Goal: Transaction & Acquisition: Purchase product/service

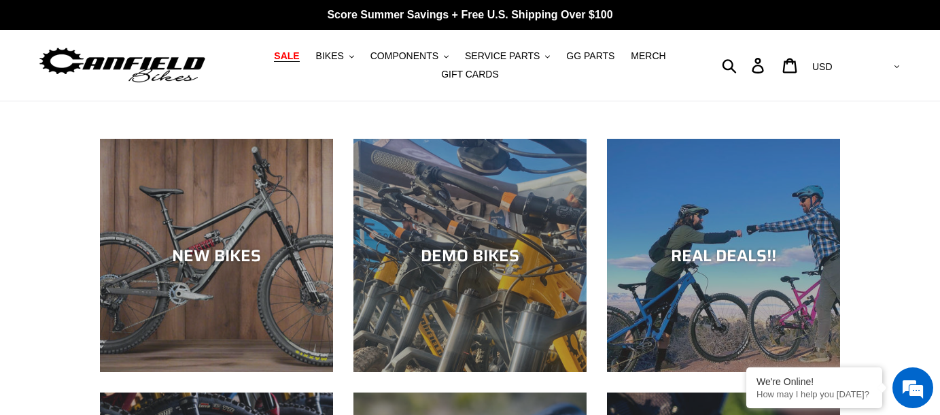
click at [299, 59] on span "SALE" at bounding box center [286, 56] width 25 height 12
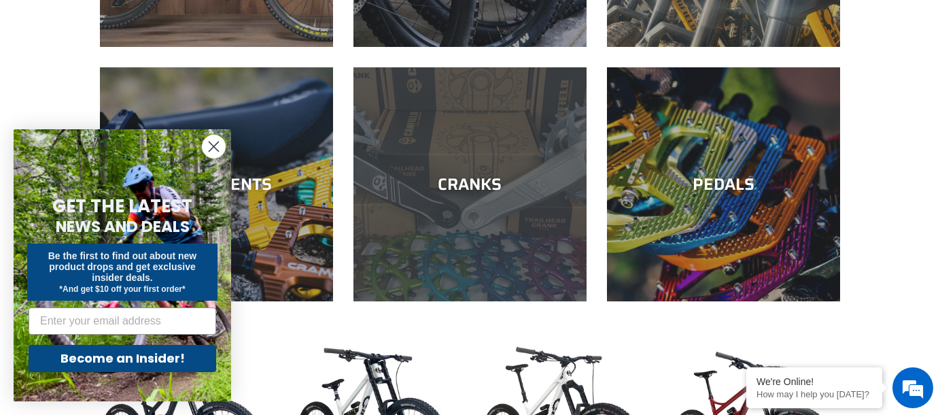
scroll to position [620, 0]
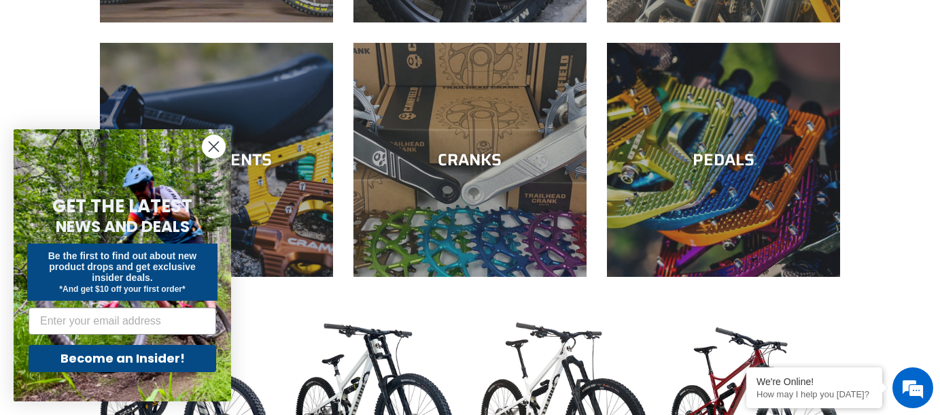
click at [213, 155] on circle "Close dialog" at bounding box center [214, 146] width 22 height 22
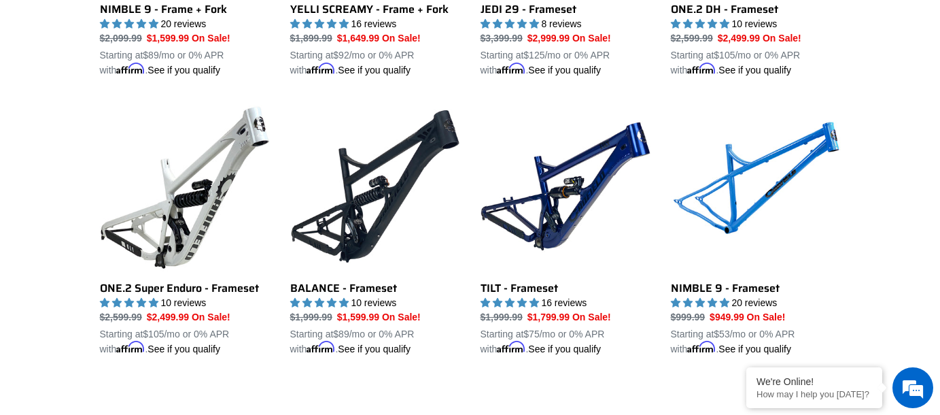
scroll to position [1980, 0]
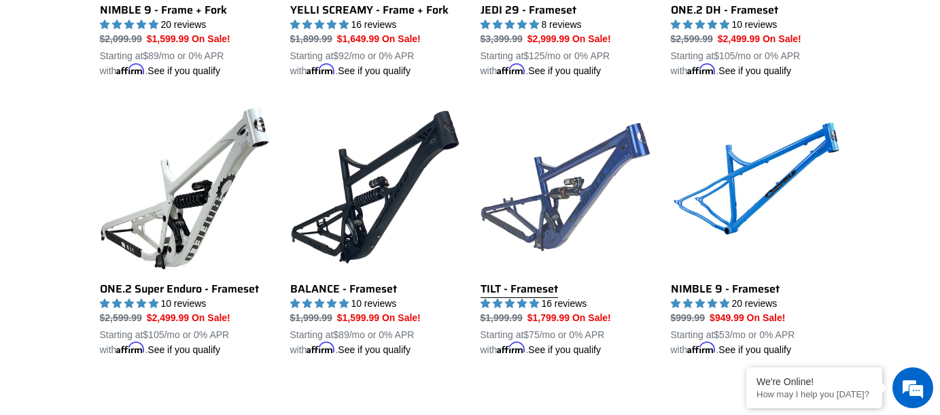
click at [538, 216] on link "TILT - Frameset" at bounding box center [566, 229] width 170 height 255
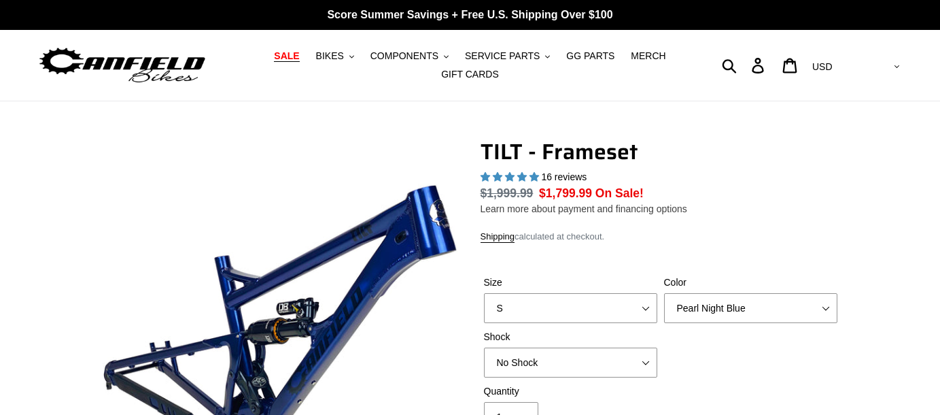
select select "highest-rating"
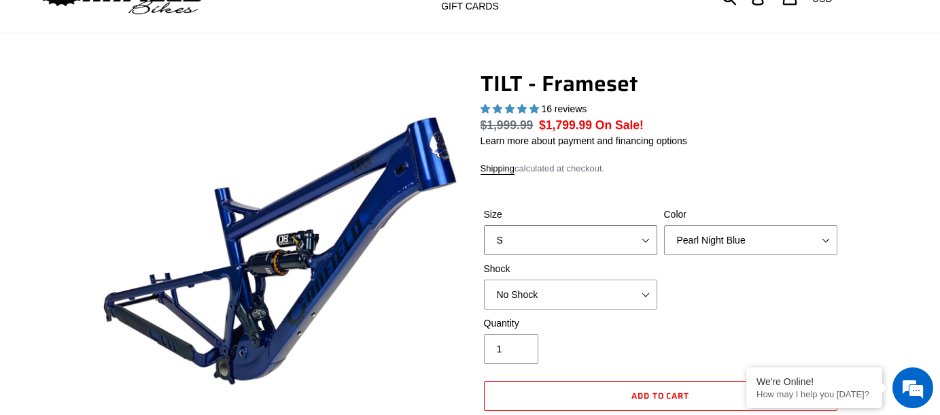
click at [605, 239] on select "S M L XL" at bounding box center [570, 240] width 173 height 30
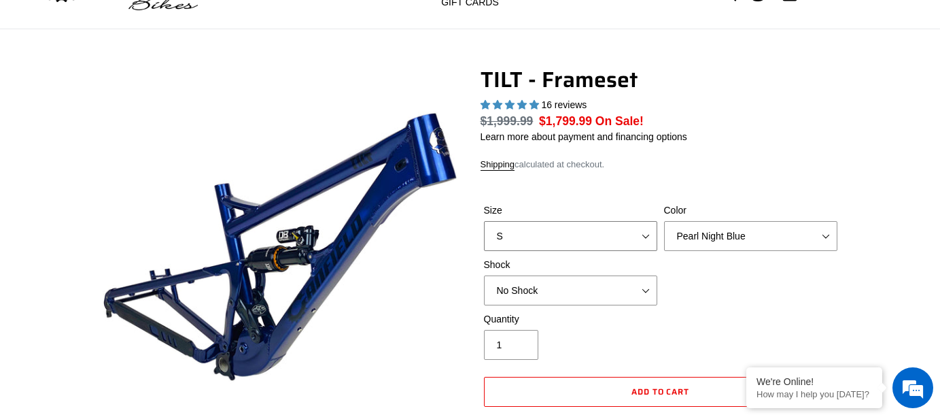
select select "M"
click at [484, 221] on select "S M L XL" at bounding box center [570, 236] width 173 height 30
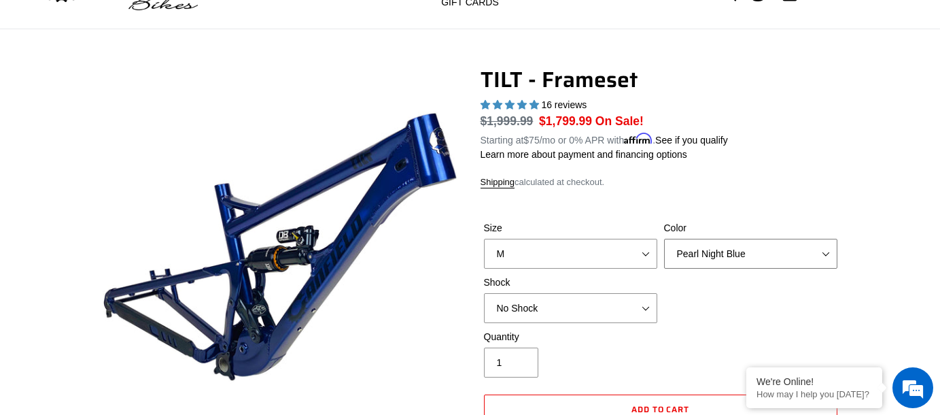
click at [728, 249] on select "Pearl Night Blue Stealth Silver" at bounding box center [750, 254] width 173 height 30
select select "Stealth Silver"
click at [664, 239] on select "Pearl Night Blue Stealth Silver" at bounding box center [750, 254] width 173 height 30
click at [747, 315] on div "Size S M L XL Color Pearl Night Blue Stealth Silver Shock No Shock Cane Creek D…" at bounding box center [661, 275] width 360 height 109
click at [618, 311] on select "No Shock Cane Creek DB Kitsuma Air RockShox Deluxe Ultimate Fox FLOAT X EXT Sto…" at bounding box center [570, 308] width 173 height 30
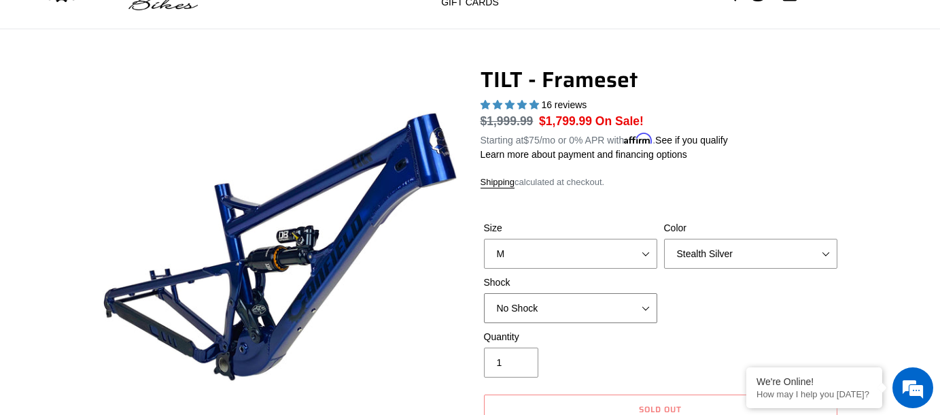
select select "Cane Creek DB Kitsuma Air"
click at [484, 293] on select "No Shock Cane Creek DB Kitsuma Air RockShox Deluxe Ultimate Fox FLOAT X EXT Sto…" at bounding box center [570, 308] width 173 height 30
click at [726, 297] on div "Size S M L XL Color Pearl Night Blue Stealth Silver Shock No Shock Cane Creek D…" at bounding box center [661, 275] width 360 height 109
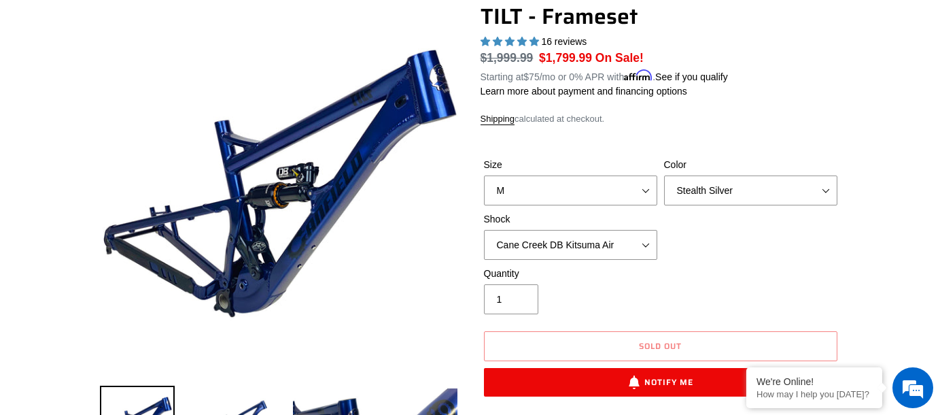
scroll to position [208, 0]
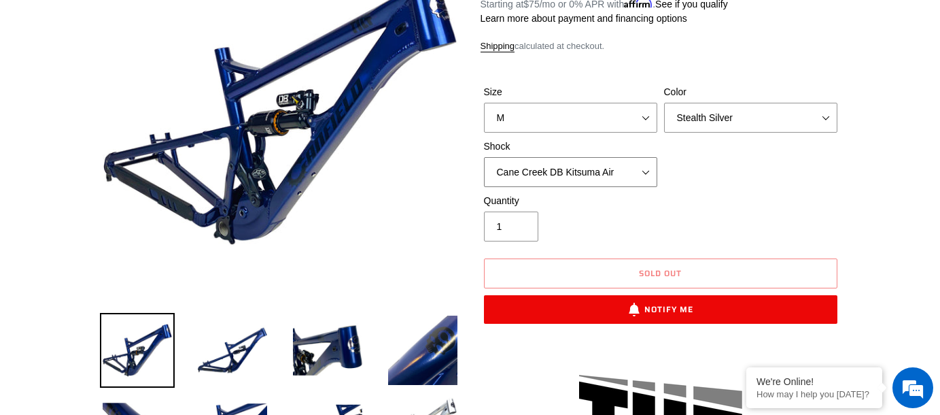
click at [575, 172] on select "No Shock Cane Creek DB Kitsuma Air RockShox Deluxe Ultimate Fox FLOAT X EXT Sto…" at bounding box center [570, 172] width 173 height 30
click at [771, 114] on select "Pearl Night Blue Stealth Silver" at bounding box center [750, 118] width 173 height 30
select select "Pearl Night Blue"
click at [664, 103] on select "Pearl Night Blue Stealth Silver" at bounding box center [750, 118] width 173 height 30
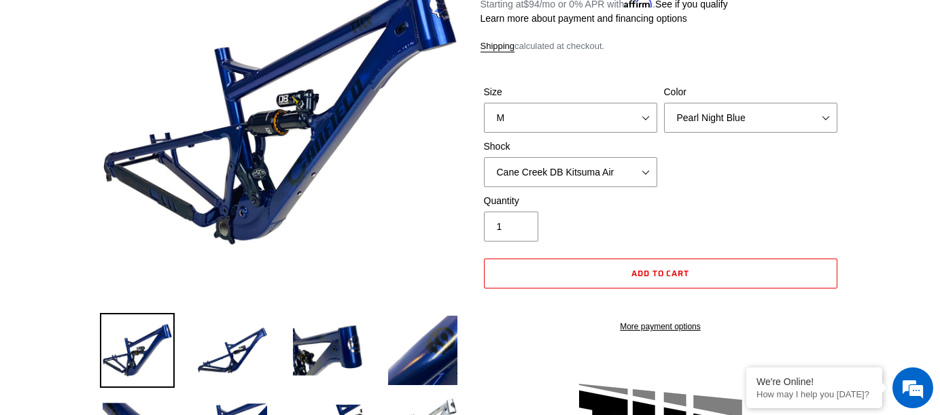
click at [793, 173] on div "Size S M L XL Color Pearl Night Blue Stealth Silver Shock No Shock Cane Creek D…" at bounding box center [661, 139] width 360 height 109
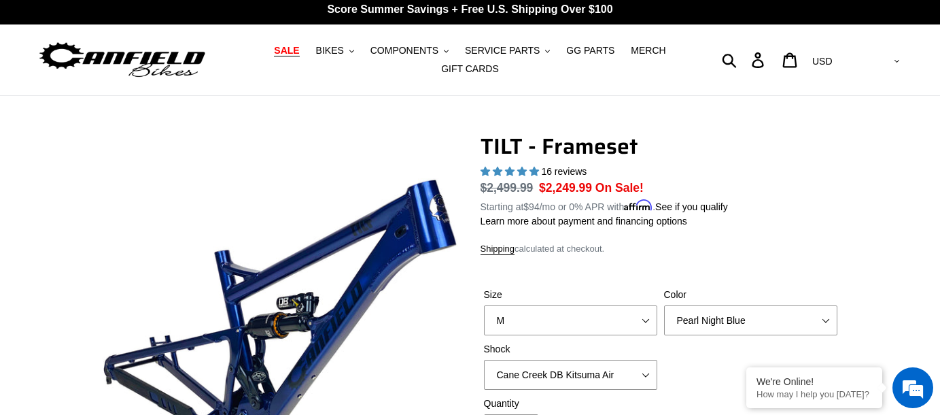
scroll to position [140, 0]
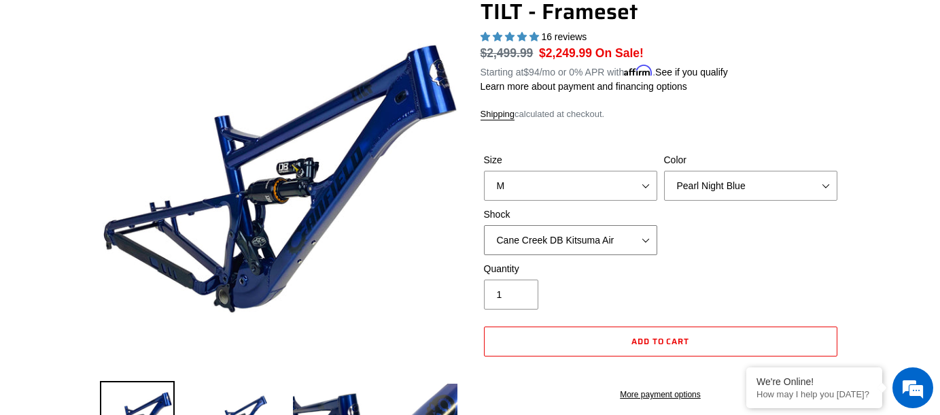
click at [593, 234] on select "No Shock Cane Creek DB Kitsuma Air RockShox Deluxe Ultimate Fox FLOAT X EXT Sto…" at bounding box center [570, 240] width 173 height 30
click at [484, 225] on select "No Shock Cane Creek DB Kitsuma Air RockShox Deluxe Ultimate Fox FLOAT X EXT Sto…" at bounding box center [570, 240] width 173 height 30
click at [576, 237] on select "No Shock Cane Creek DB Kitsuma Air RockShox Deluxe Ultimate Fox FLOAT X EXT Sto…" at bounding box center [570, 240] width 173 height 30
click at [484, 225] on select "No Shock Cane Creek DB Kitsuma Air RockShox Deluxe Ultimate Fox FLOAT X EXT Sto…" at bounding box center [570, 240] width 173 height 30
drag, startPoint x: 571, startPoint y: 237, endPoint x: 565, endPoint y: 250, distance: 14.3
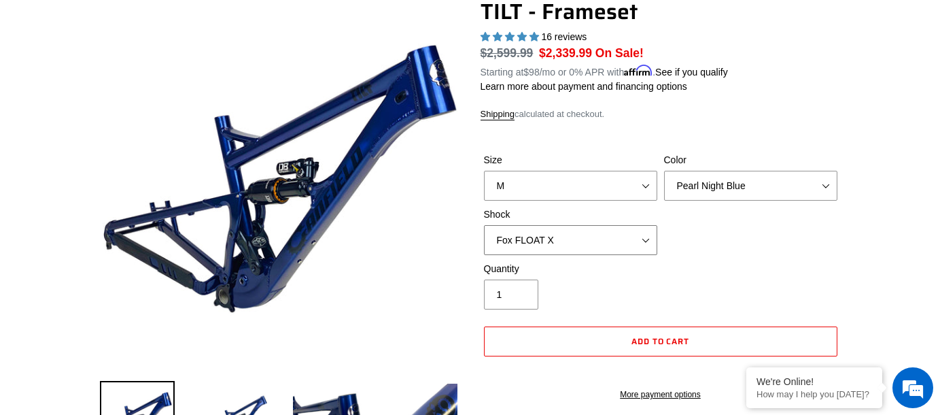
click at [571, 237] on select "No Shock Cane Creek DB Kitsuma Air RockShox Deluxe Ultimate Fox FLOAT X EXT Sto…" at bounding box center [570, 240] width 173 height 30
click at [484, 225] on select "No Shock Cane Creek DB Kitsuma Air RockShox Deluxe Ultimate Fox FLOAT X EXT Sto…" at bounding box center [570, 240] width 173 height 30
click at [569, 242] on select "No Shock Cane Creek DB Kitsuma Air RockShox Deluxe Ultimate Fox FLOAT X EXT Sto…" at bounding box center [570, 240] width 173 height 30
click at [484, 225] on select "No Shock Cane Creek DB Kitsuma Air RockShox Deluxe Ultimate Fox FLOAT X EXT Sto…" at bounding box center [570, 240] width 173 height 30
click at [583, 244] on select "No Shock Cane Creek DB Kitsuma Air RockShox Deluxe Ultimate Fox FLOAT X EXT Sto…" at bounding box center [570, 240] width 173 height 30
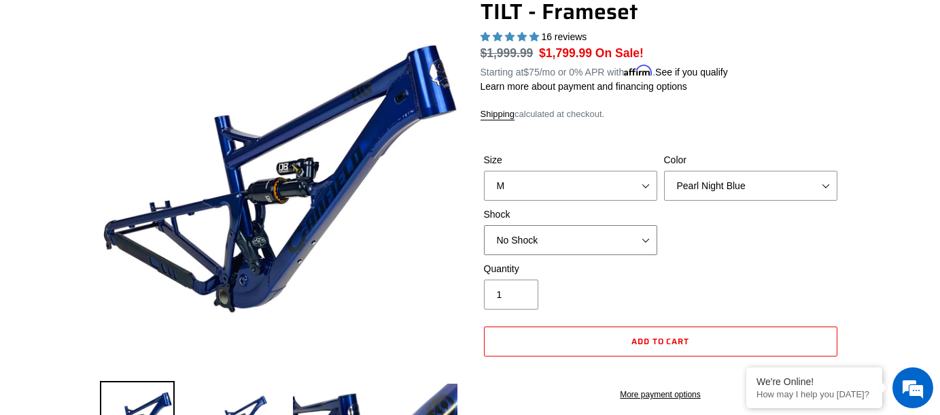
select select "EXT Storia Lok V3"
click at [484, 225] on select "No Shock Cane Creek DB Kitsuma Air RockShox Deluxe Ultimate Fox FLOAT X EXT Sto…" at bounding box center [570, 240] width 173 height 30
click at [688, 257] on div "Size S M L XL Color Pearl Night Blue Stealth Silver Shock No Shock Cane Creek D…" at bounding box center [661, 207] width 360 height 109
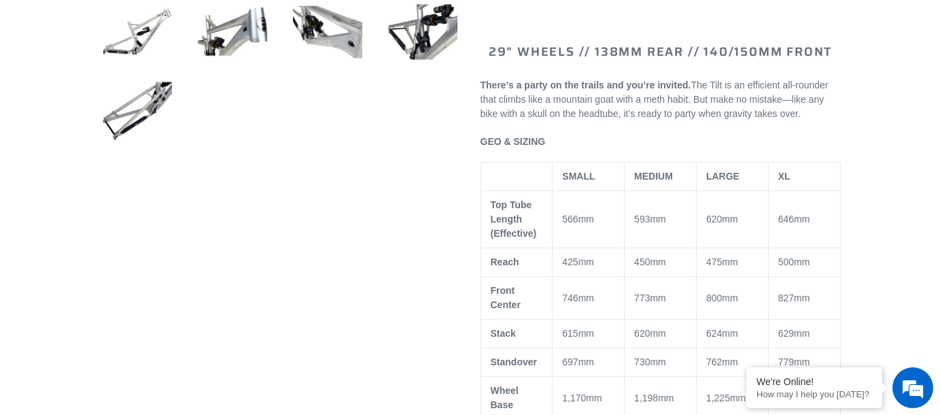
scroll to position [888, 0]
